Goal: Register for event/course

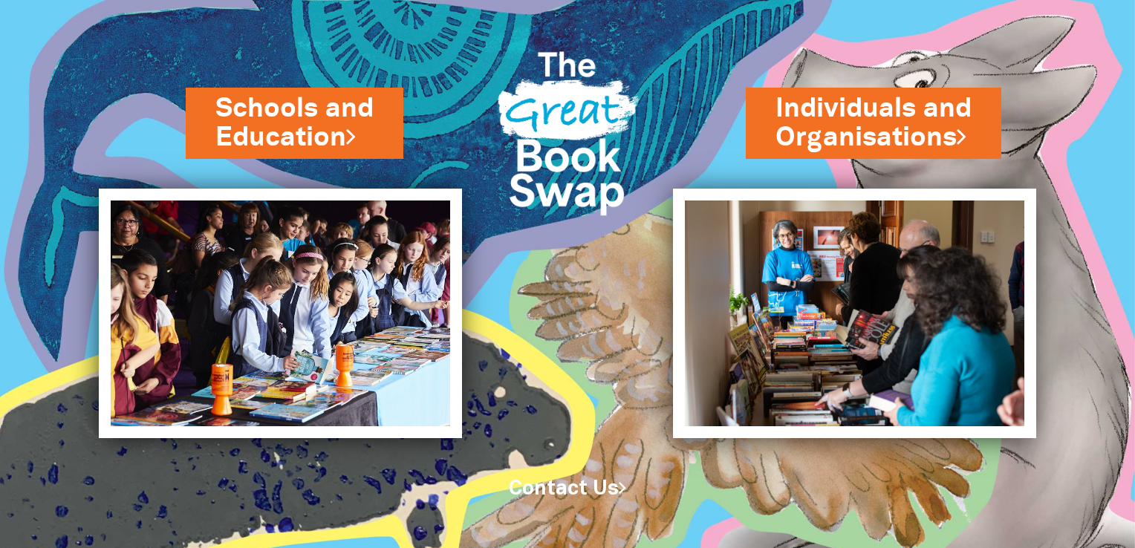
click at [310, 74] on img at bounding box center [232, 274] width 465 height 548
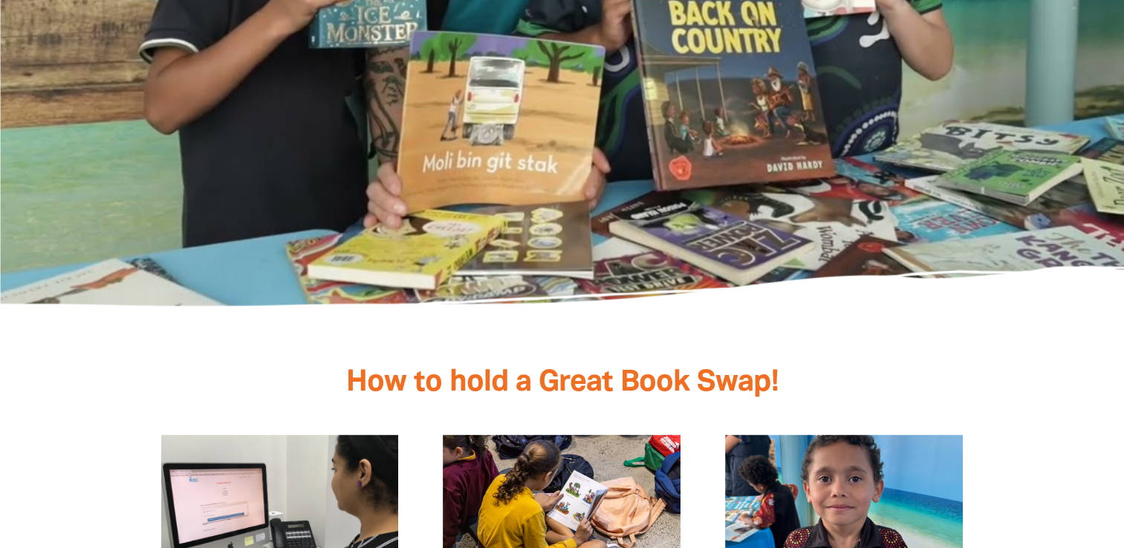
scroll to position [2688, 0]
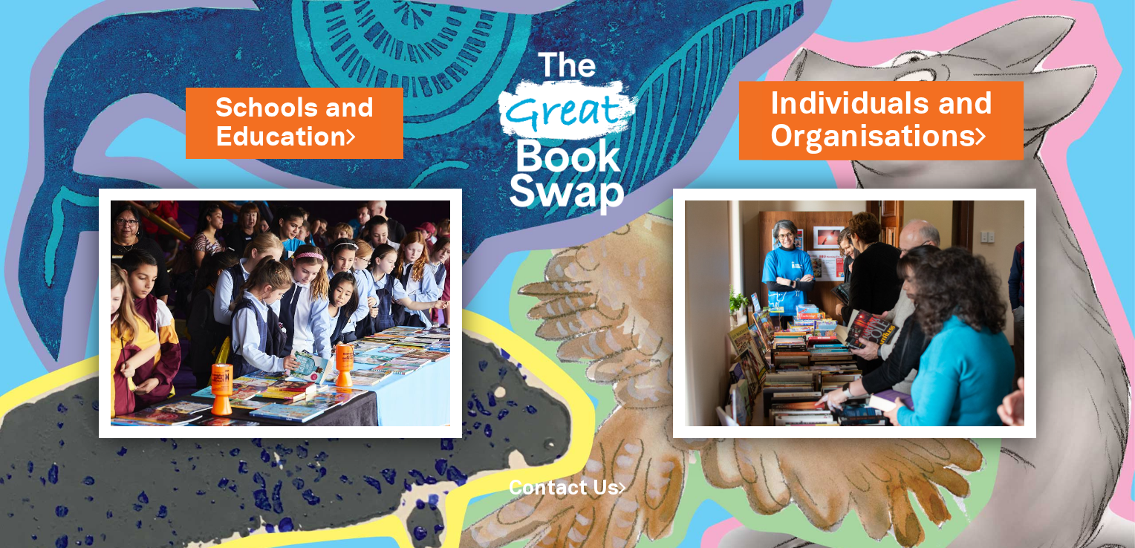
click at [923, 134] on link "Individuals and Organisations" at bounding box center [882, 120] width 222 height 75
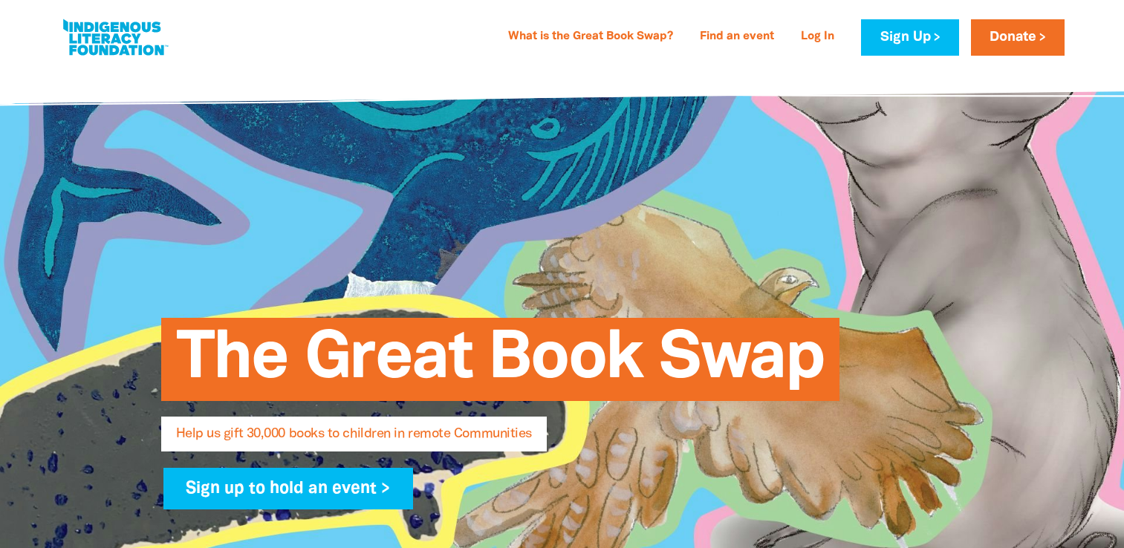
select select "AU"
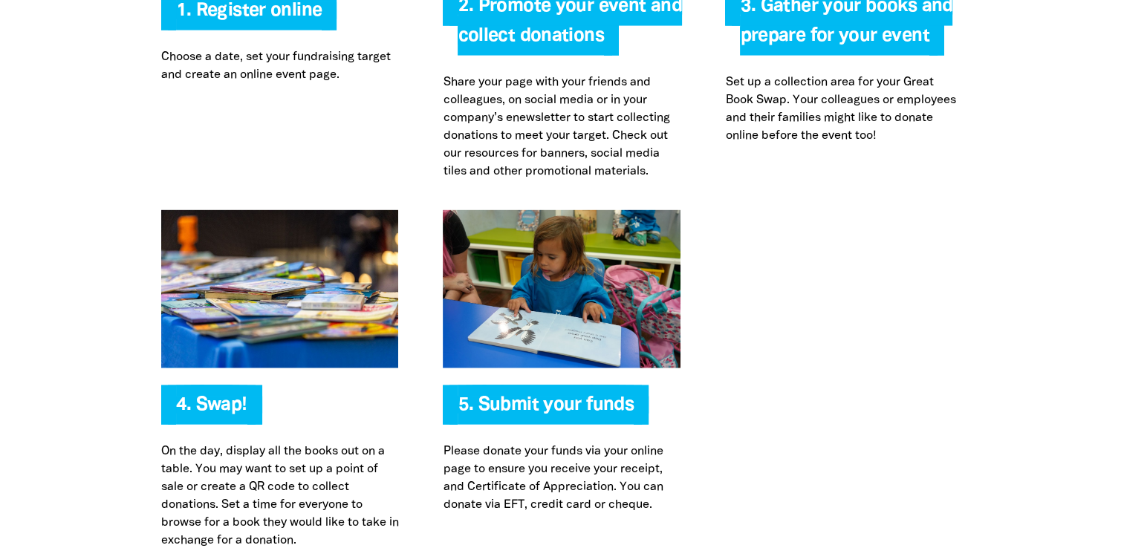
scroll to position [3270, 0]
